Goal: Task Accomplishment & Management: Use online tool/utility

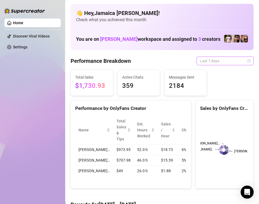
click at [203, 59] on span "Last 7 days" at bounding box center [225, 61] width 51 height 8
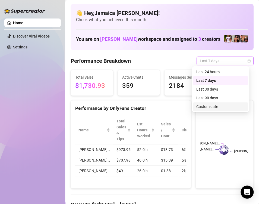
click at [209, 106] on div "Custom date" at bounding box center [220, 106] width 48 height 6
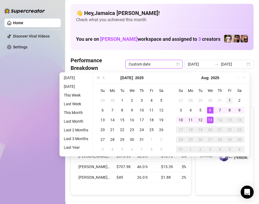
type input "[DATE]"
click at [227, 102] on div "1" at bounding box center [229, 100] width 7 height 7
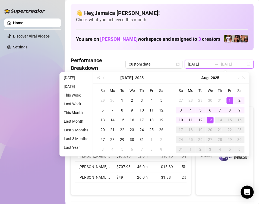
type input "[DATE]"
click at [208, 117] on div "13" at bounding box center [210, 119] width 7 height 7
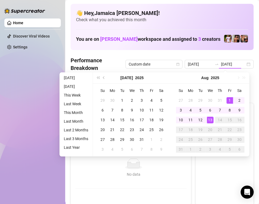
type input "[DATE]"
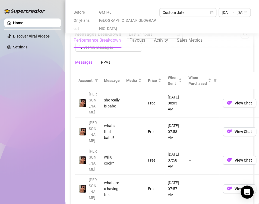
scroll to position [489, 0]
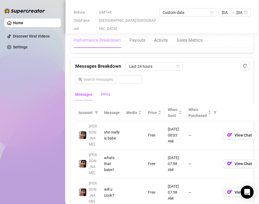
click at [104, 91] on div "PPVs" at bounding box center [105, 94] width 9 height 6
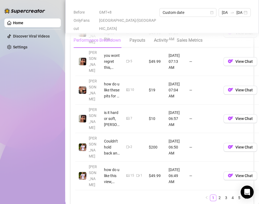
scroll to position [706, 0]
